Goal: Information Seeking & Learning: Learn about a topic

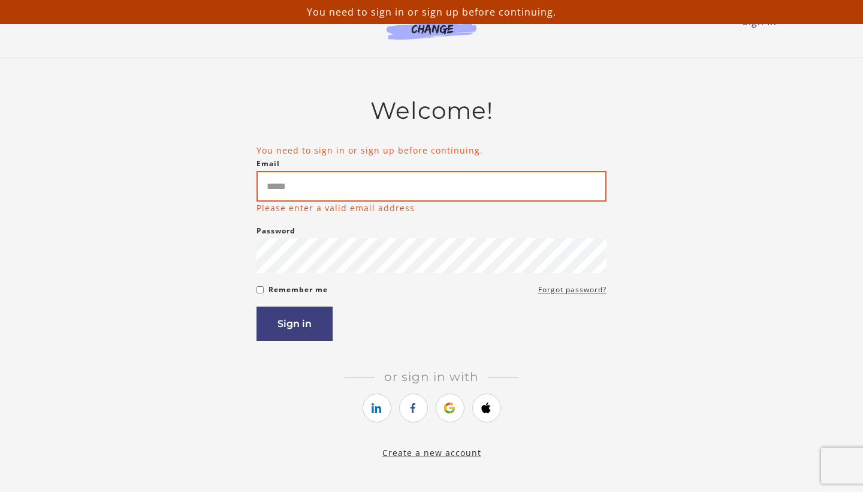
click at [359, 194] on input "Email" at bounding box center [432, 186] width 350 height 31
type input "**********"
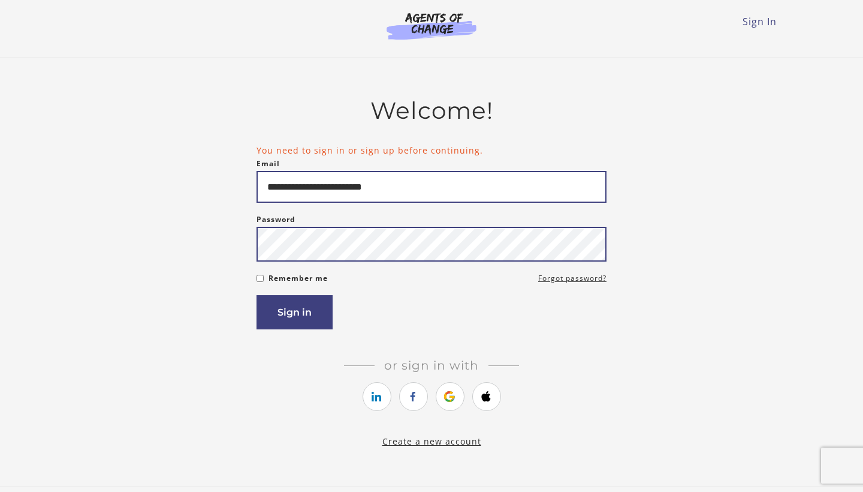
click at [294, 314] on button "Sign in" at bounding box center [295, 312] width 76 height 34
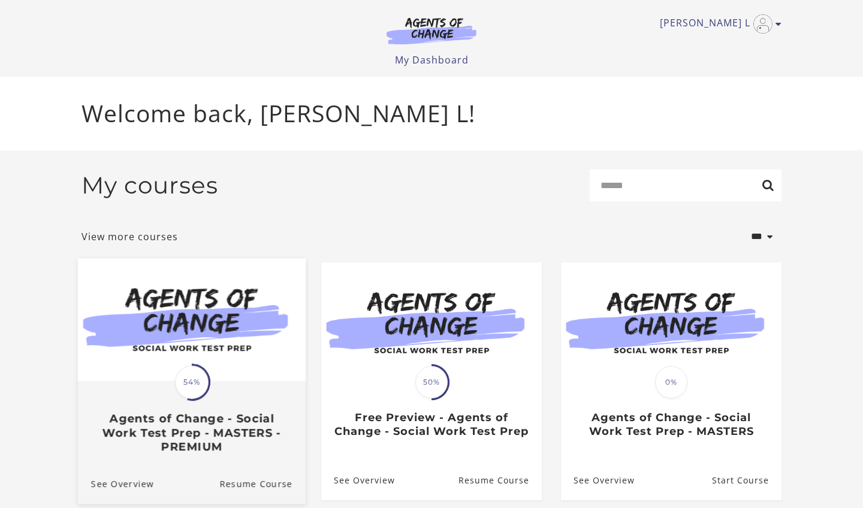
click at [171, 378] on img at bounding box center [192, 319] width 228 height 123
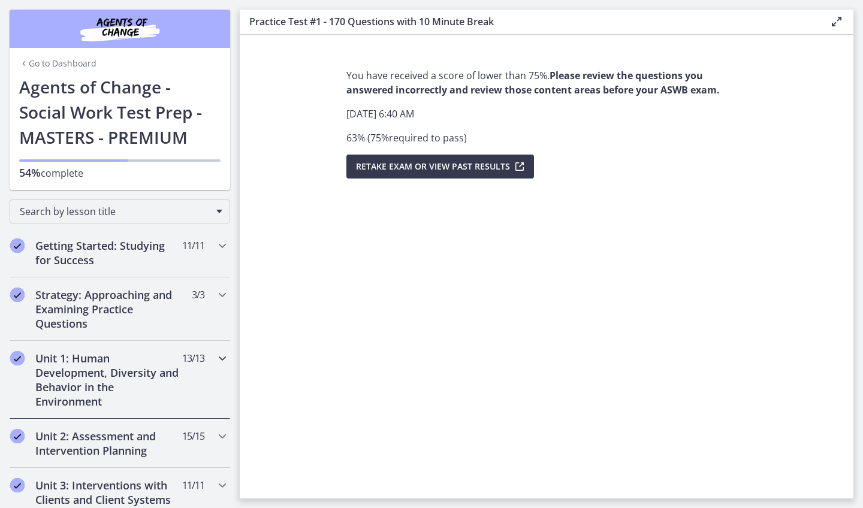
click at [145, 389] on h2 "Unit 1: Human Development, Diversity and Behavior in the Environment" at bounding box center [108, 380] width 146 height 58
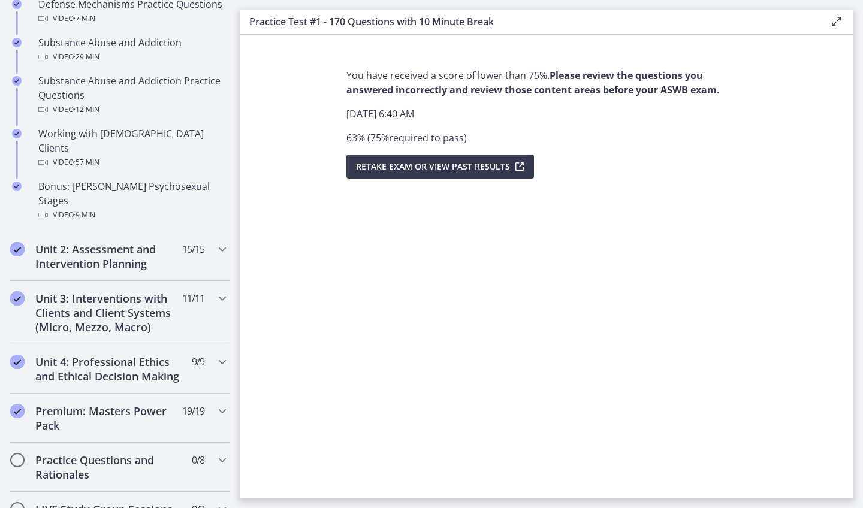
scroll to position [801, 0]
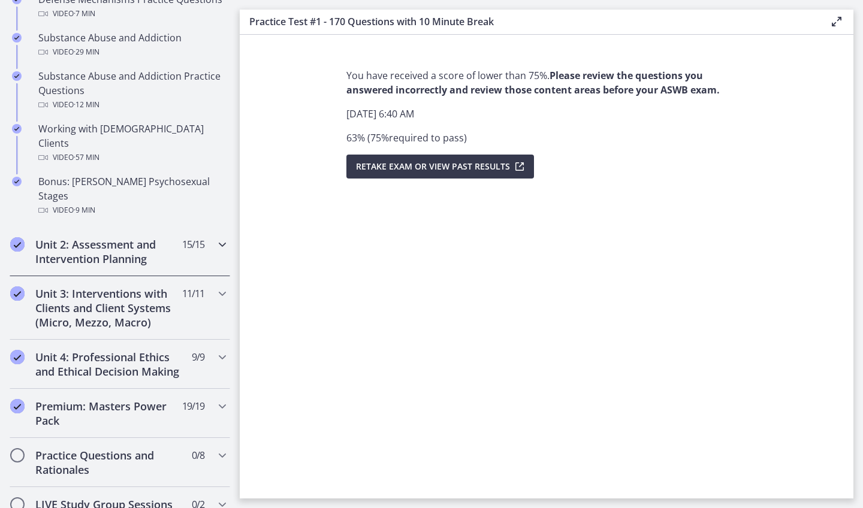
click at [103, 237] on h2 "Unit 2: Assessment and Intervention Planning" at bounding box center [108, 251] width 146 height 29
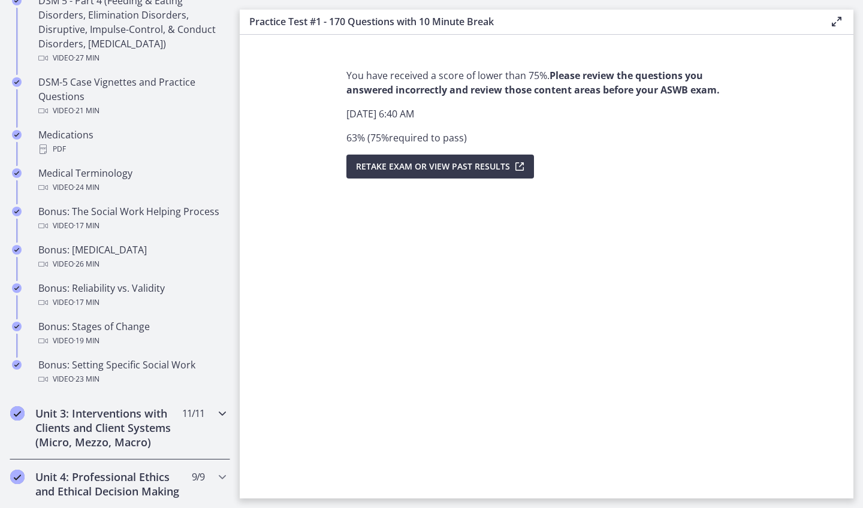
click at [116, 413] on h2 "Unit 3: Interventions with Clients and Client Systems (Micro, Mezzo, Macro)" at bounding box center [108, 428] width 146 height 43
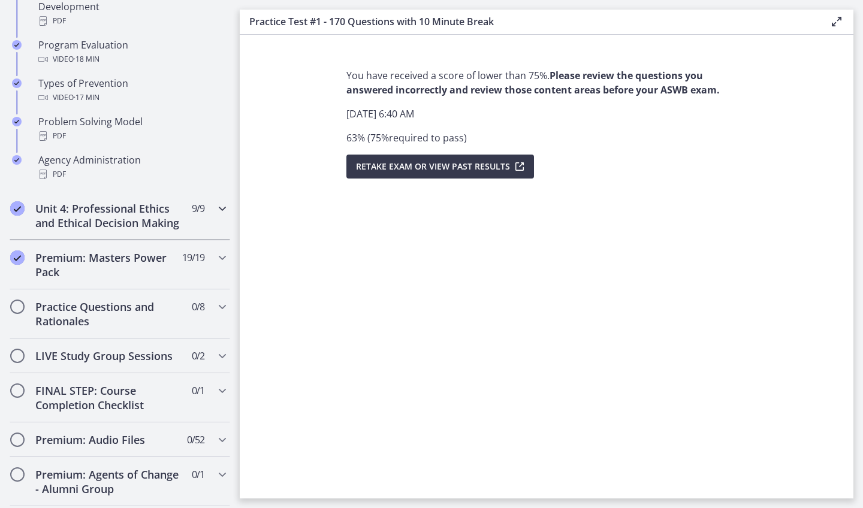
click at [133, 215] on h2 "Unit 4: Professional Ethics and Ethical Decision Making" at bounding box center [108, 215] width 146 height 29
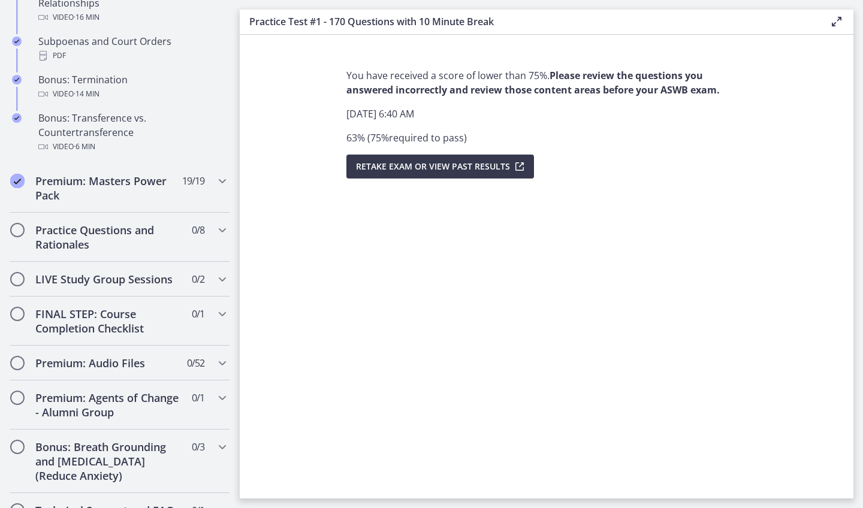
click at [275, 220] on section "You have received a score of lower than 75%. Please review the questions you an…" at bounding box center [547, 267] width 614 height 464
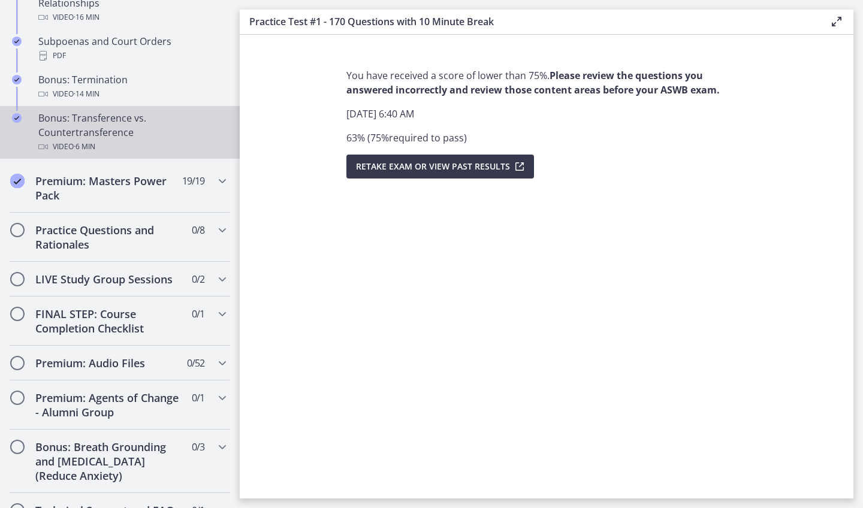
click at [192, 146] on div "Video · 6 min" at bounding box center [131, 147] width 187 height 14
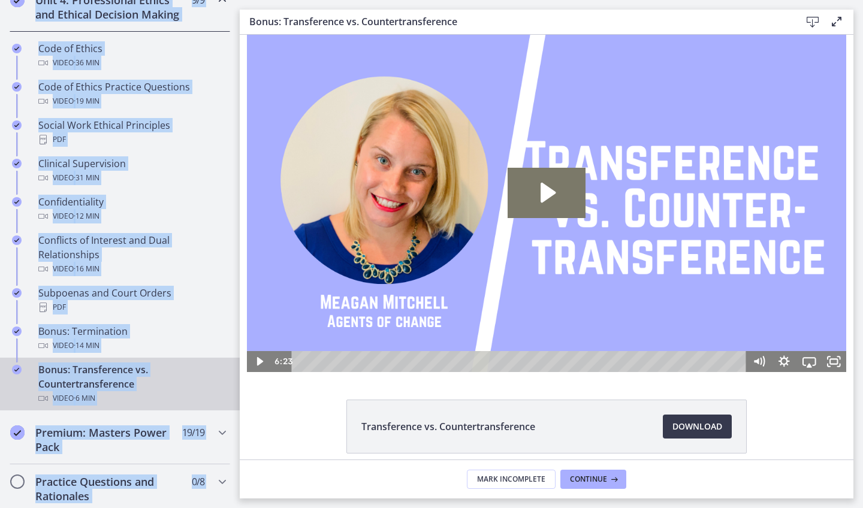
scroll to position [462, 0]
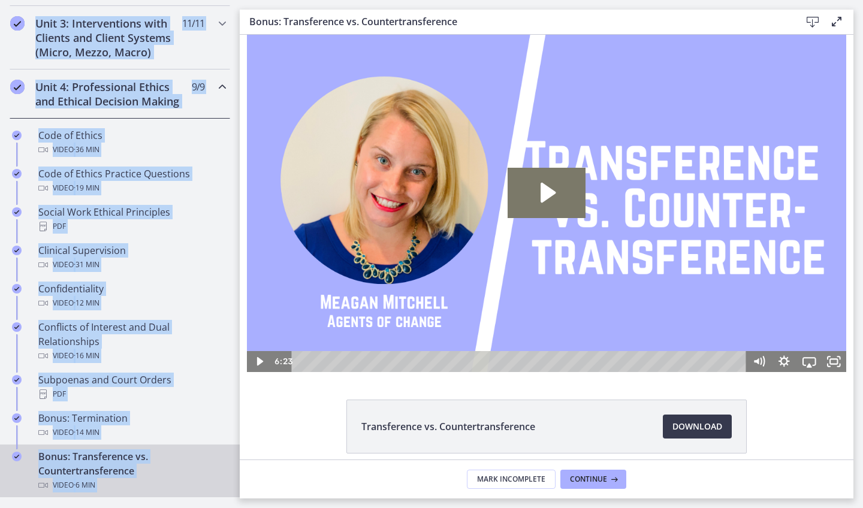
drag, startPoint x: 54, startPoint y: 365, endPoint x: 113, endPoint y: -22, distance: 391.3
click at [113, 0] on html "Skip to main content Go to Dashboard Go to Dashboard Go to Dashboard Agents of …" at bounding box center [431, 254] width 863 height 508
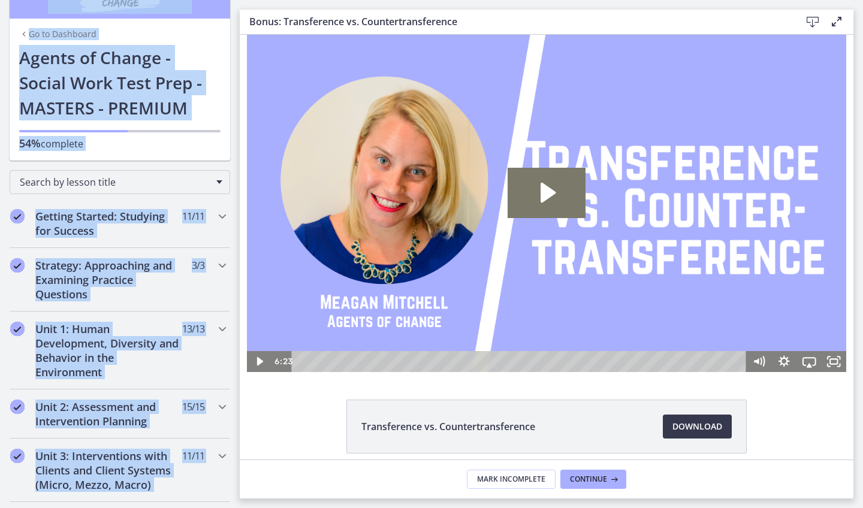
scroll to position [7, 0]
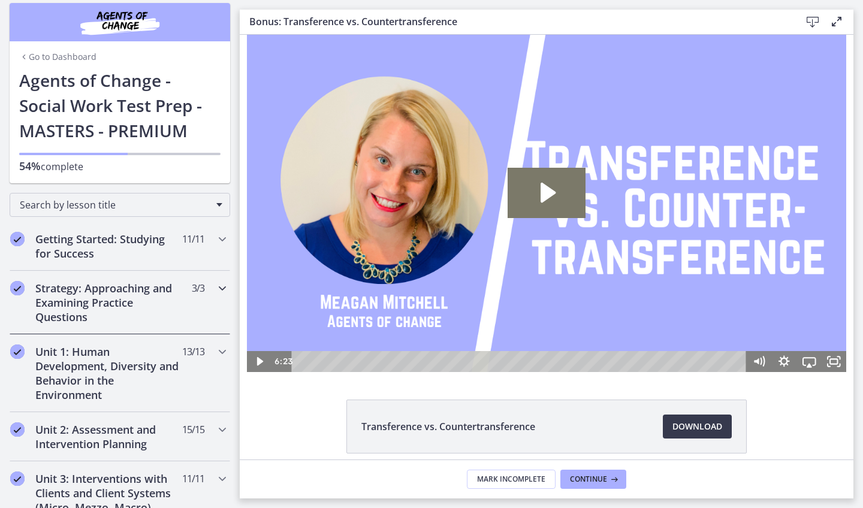
click at [110, 305] on h2 "Strategy: Approaching and Examining Practice Questions" at bounding box center [108, 302] width 146 height 43
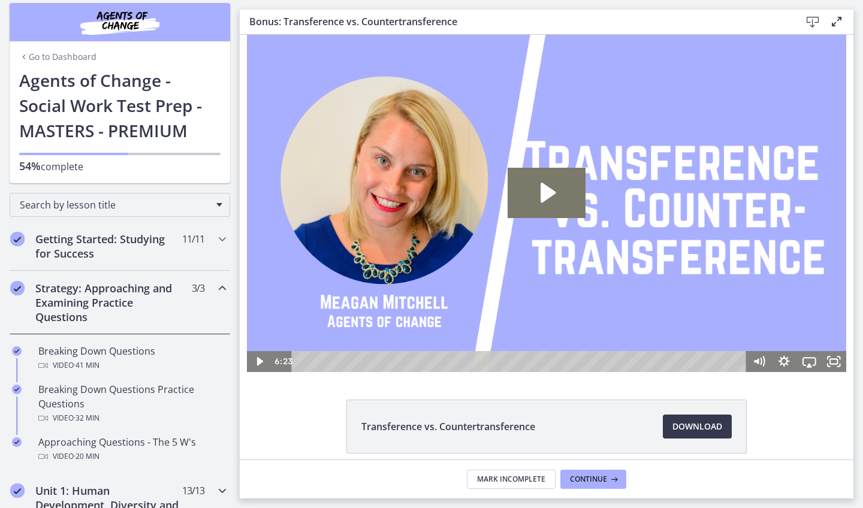
drag, startPoint x: 155, startPoint y: 461, endPoint x: 150, endPoint y: 508, distance: 47.0
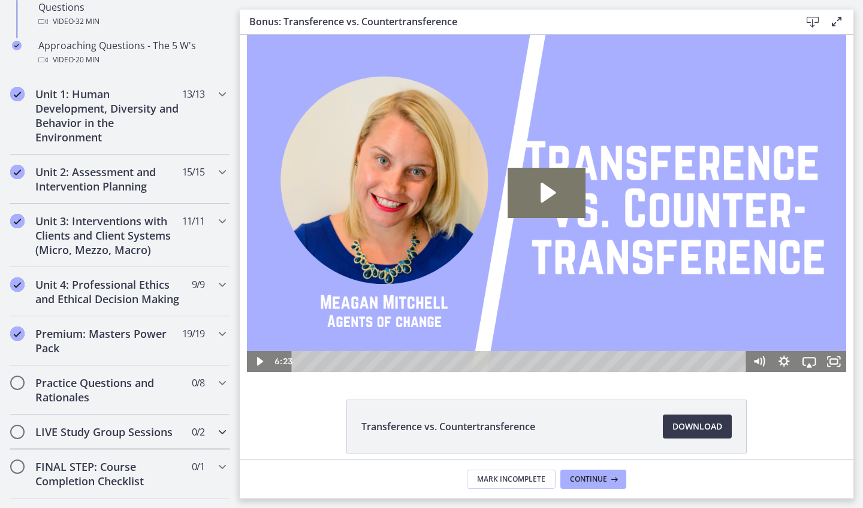
scroll to position [404, 0]
click at [109, 182] on h2 "Unit 2: Assessment and Intervention Planning" at bounding box center [108, 178] width 146 height 29
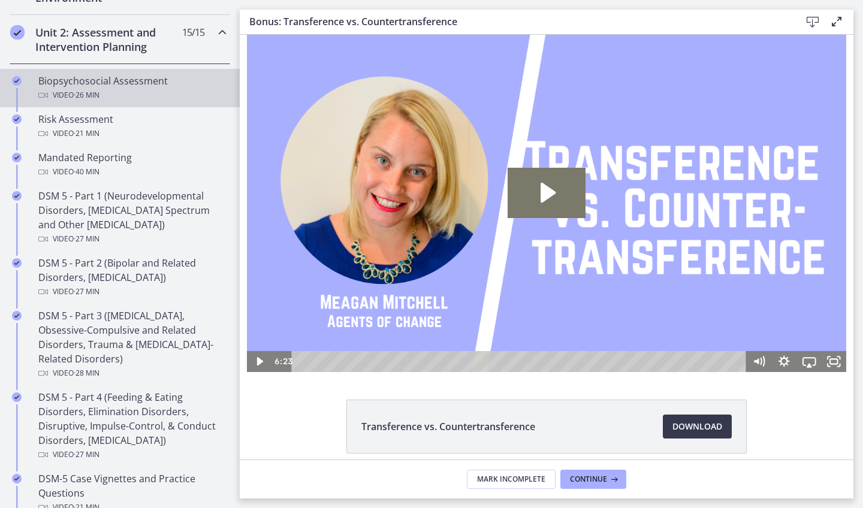
click at [130, 80] on div "Biopsychosocial Assessment Video · 26 min" at bounding box center [131, 88] width 187 height 29
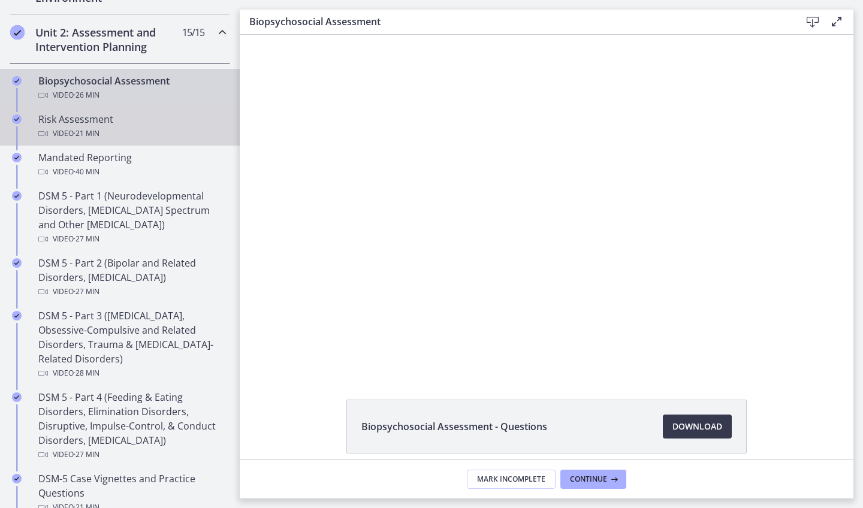
click at [95, 115] on div "Risk Assessment Video · 21 min" at bounding box center [131, 126] width 187 height 29
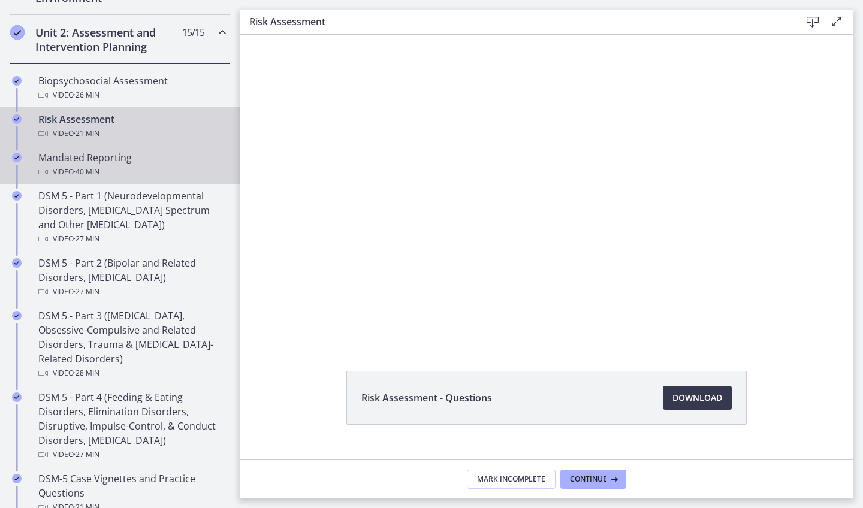
click at [94, 158] on div "Mandated Reporting Video · 40 min" at bounding box center [131, 164] width 187 height 29
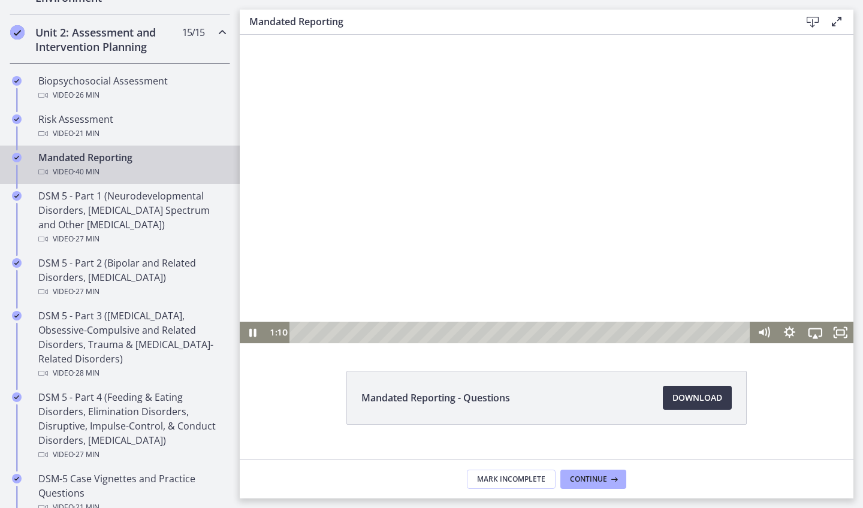
click at [305, 239] on div at bounding box center [547, 189] width 614 height 309
drag, startPoint x: 286, startPoint y: 216, endPoint x: 0, endPoint y: 481, distance: 389.9
click at [240, 344] on html "Click for sound @keyframes VOLUME_SMALL_WAVE_FLASH { 0% { opacity: 0; } 33% { o…" at bounding box center [547, 189] width 614 height 309
